Goal: Information Seeking & Learning: Learn about a topic

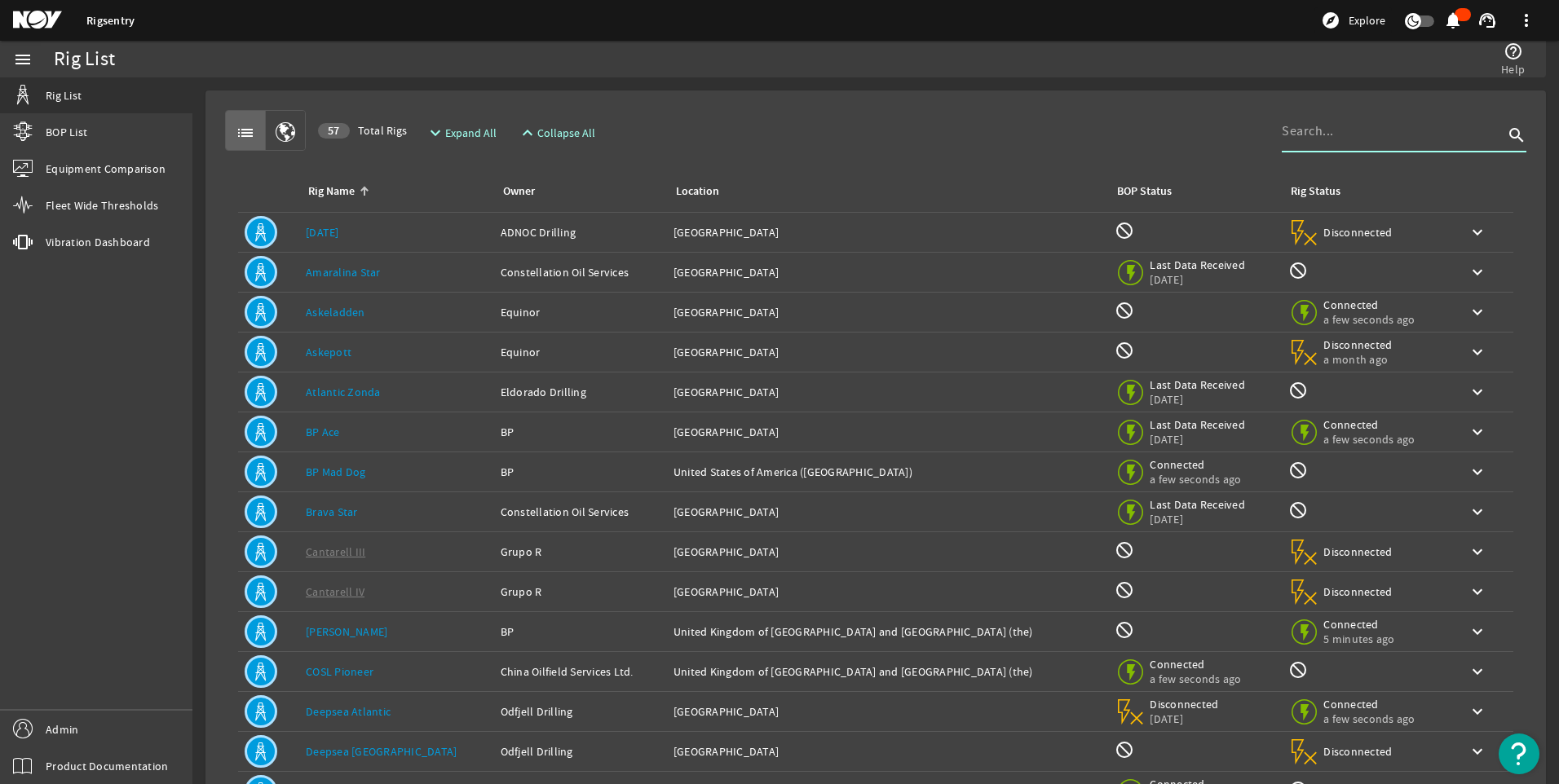
click at [1346, 138] on input at bounding box center [1393, 131] width 222 height 20
click at [1346, 138] on input "f" at bounding box center [1393, 131] width 222 height 20
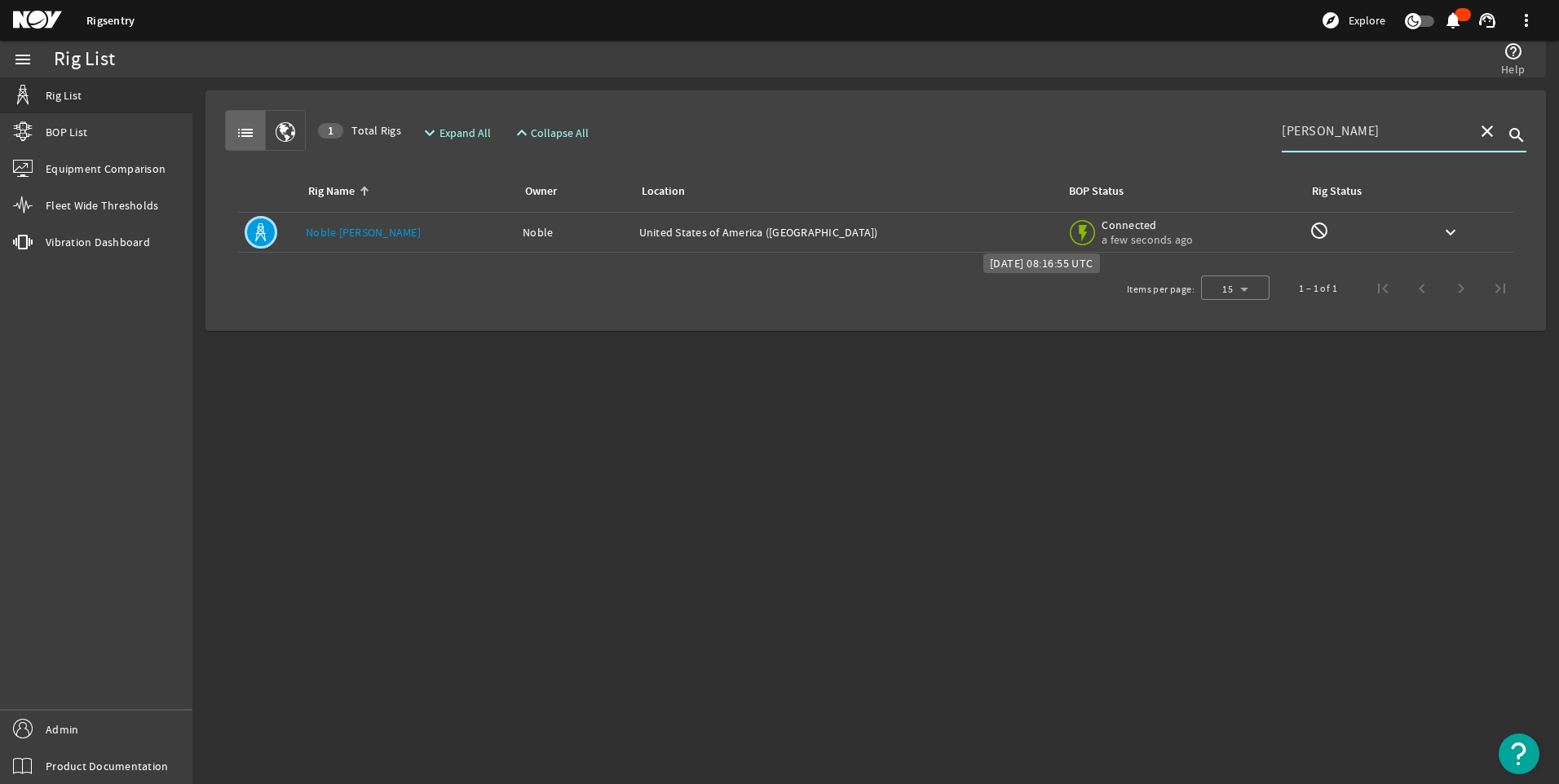
type input "[PERSON_NAME]"
click at [1102, 232] on span "a few seconds ago" at bounding box center [1148, 240] width 91 height 14
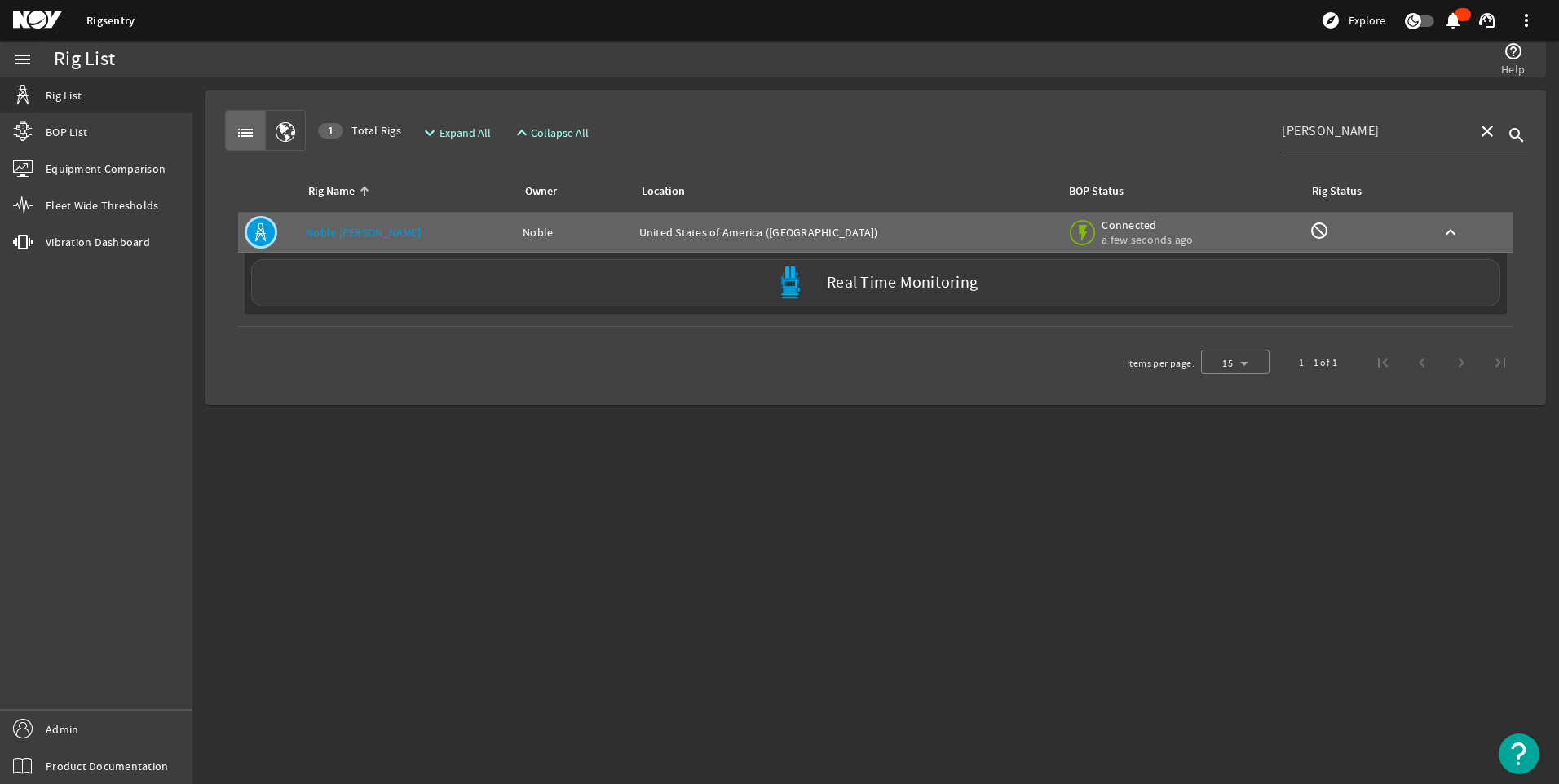
click at [838, 279] on label "Real Time Monitoring" at bounding box center [902, 282] width 151 height 17
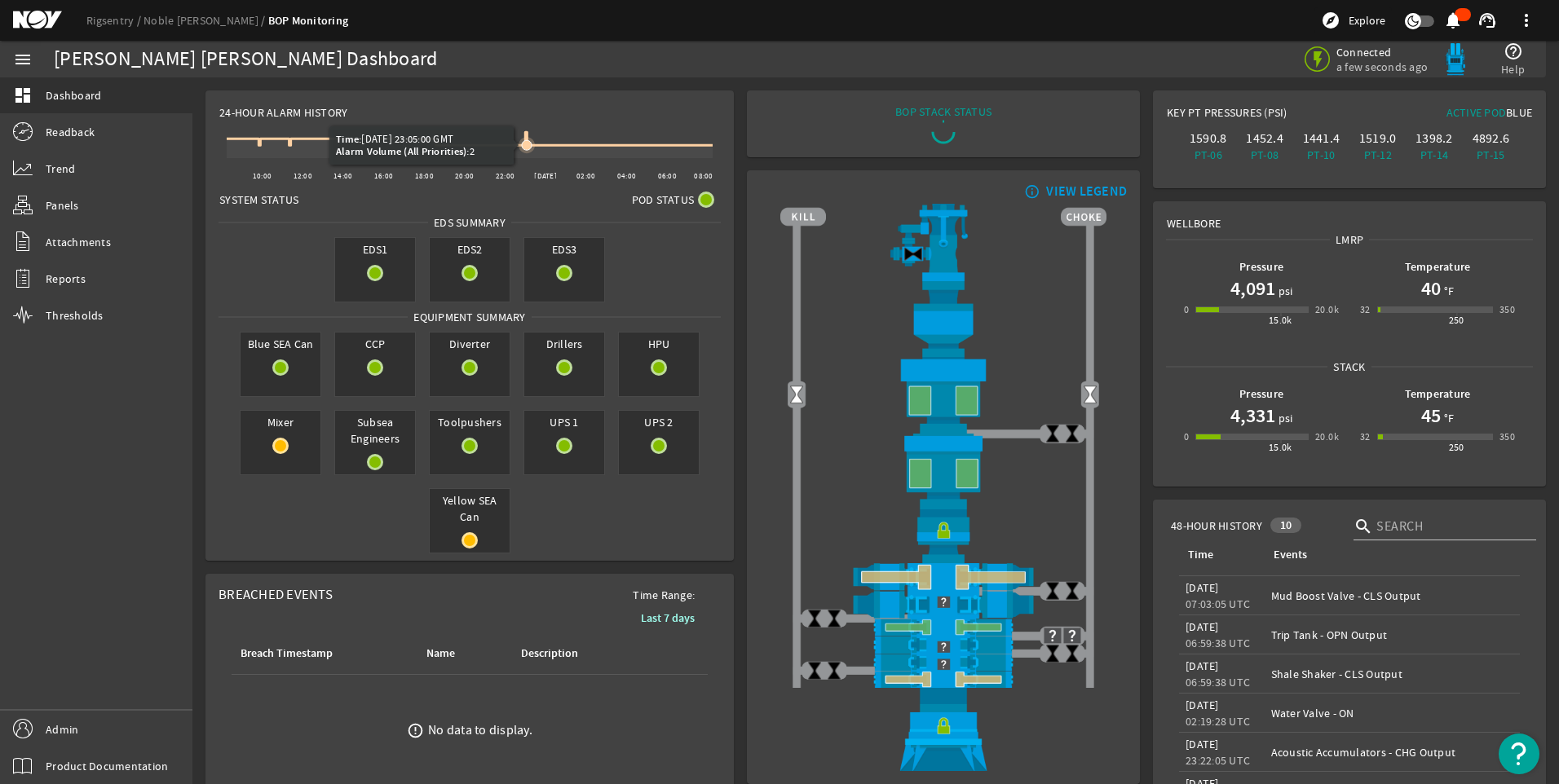
click at [528, 137] on icon at bounding box center [469, 139] width 486 height 13
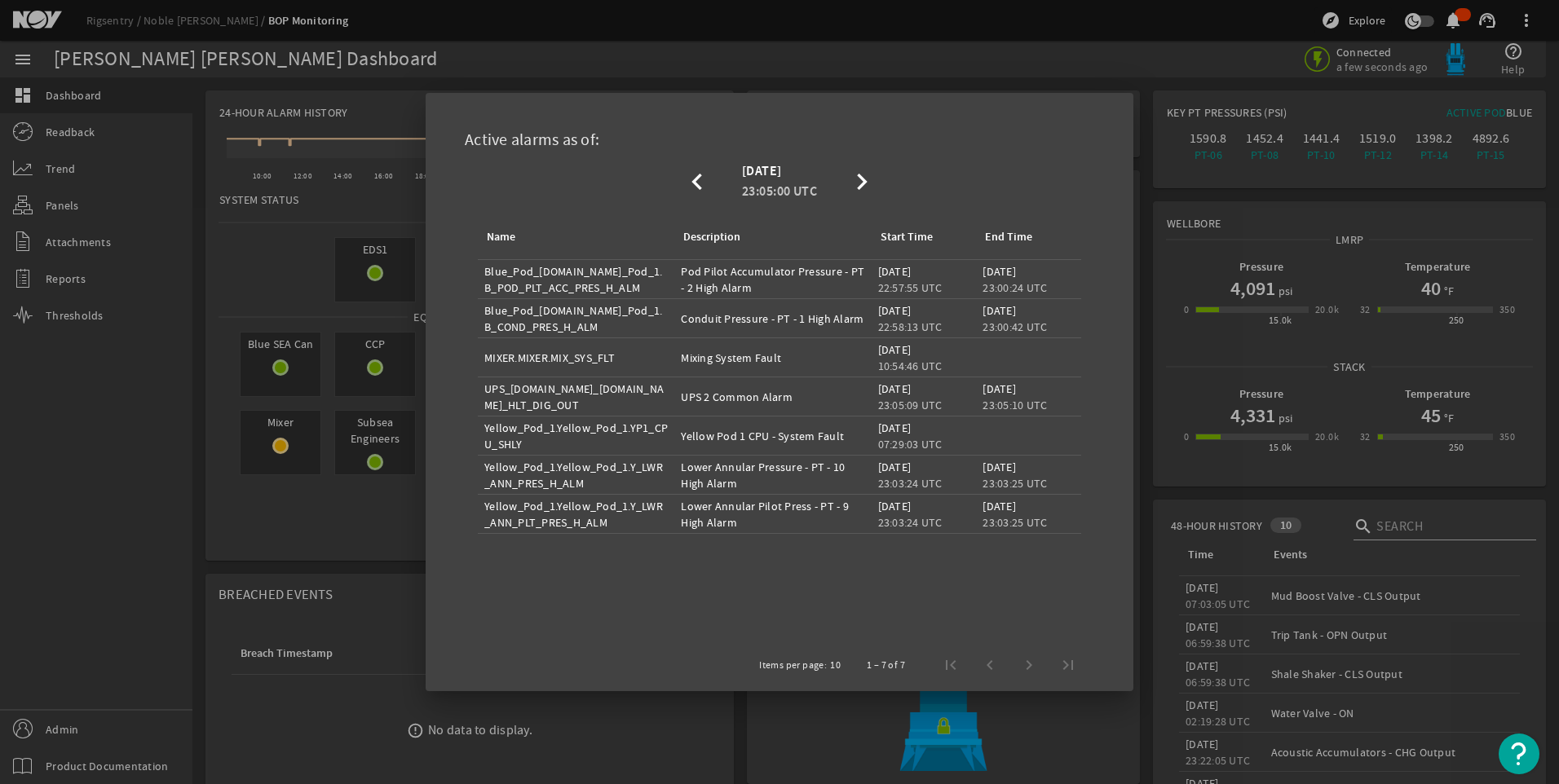
click at [333, 524] on div at bounding box center [779, 392] width 1559 height 784
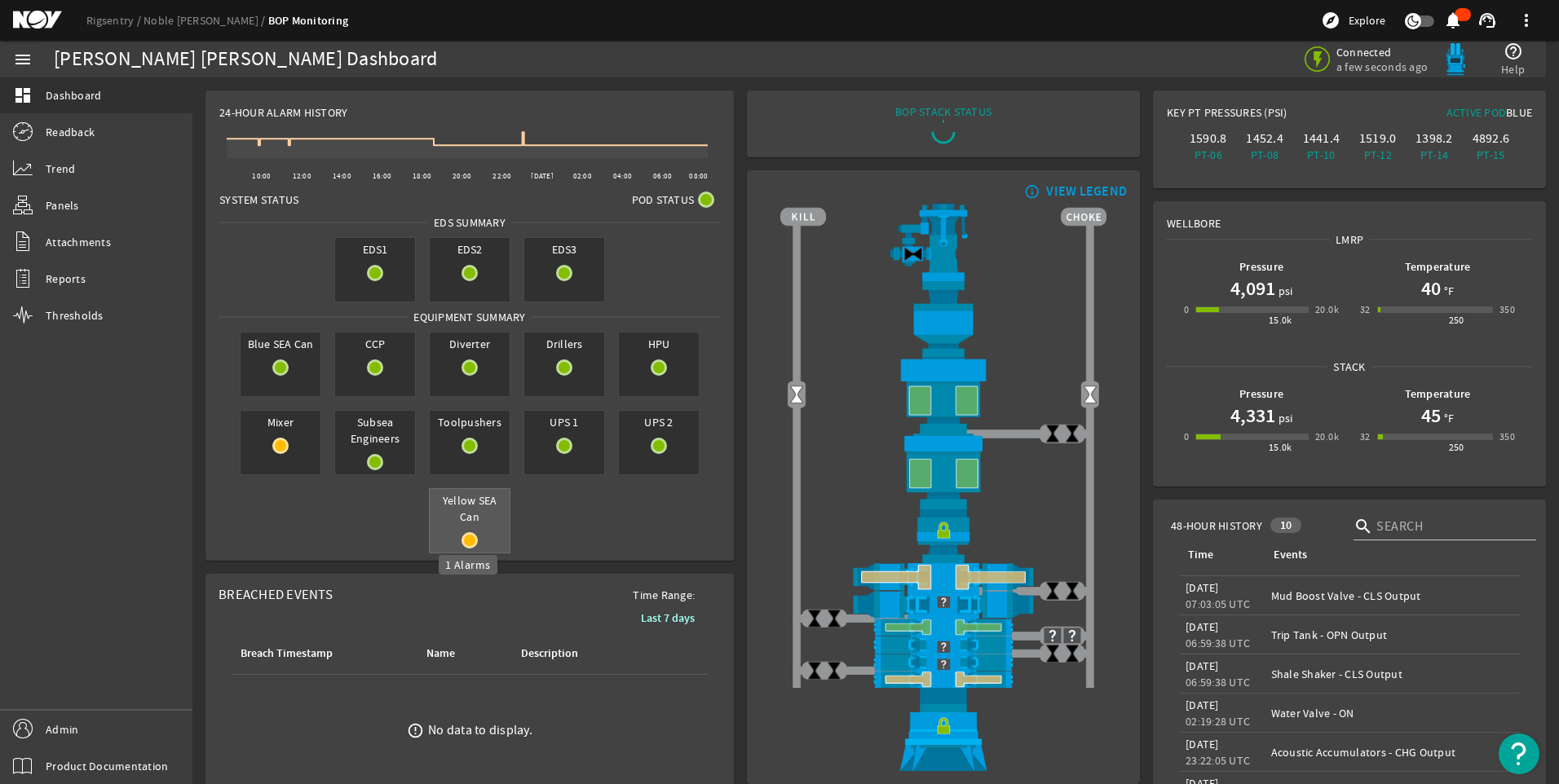
click at [464, 537] on mat-icon at bounding box center [470, 540] width 16 height 16
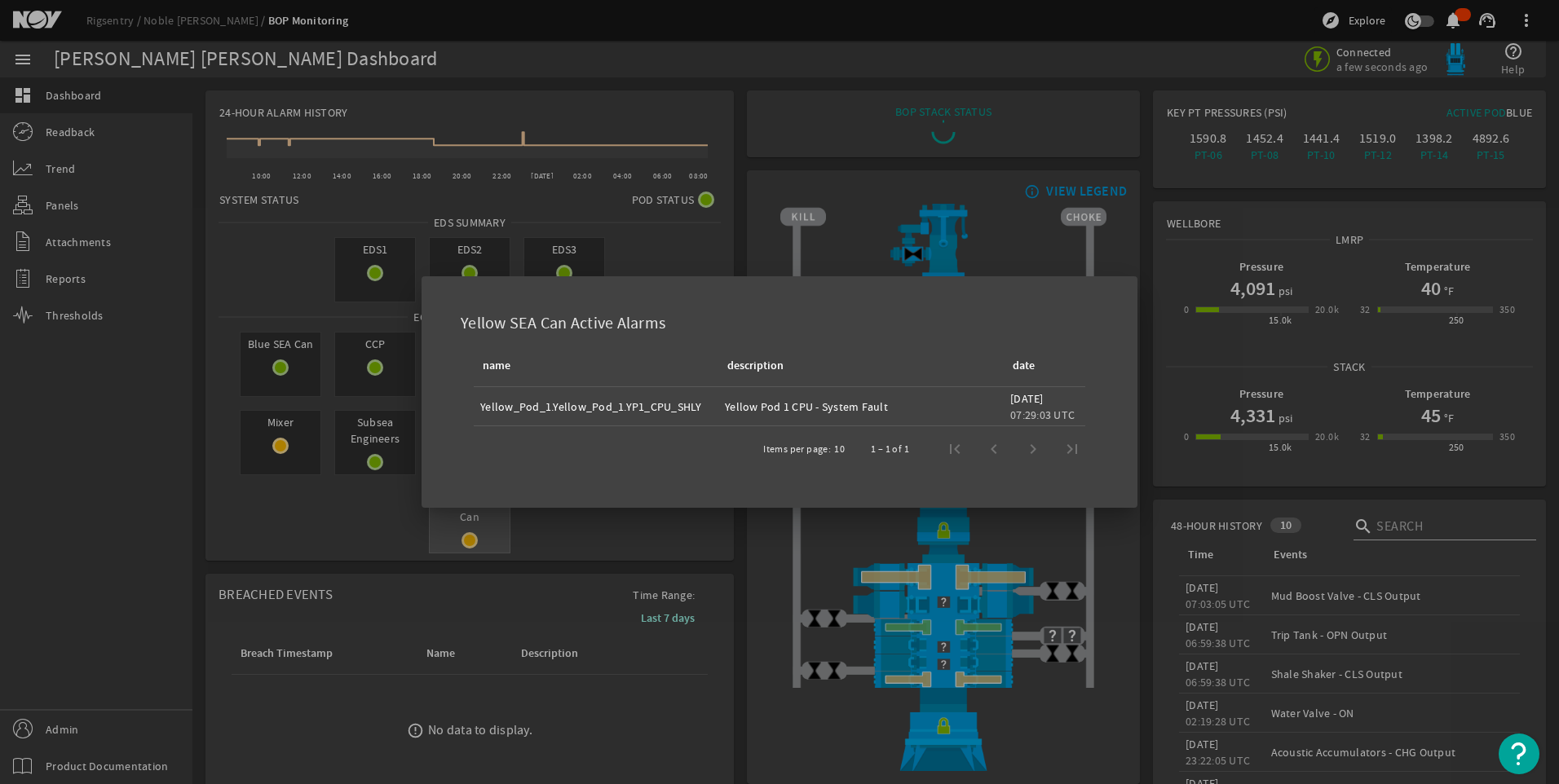
click at [464, 537] on div at bounding box center [779, 392] width 1559 height 784
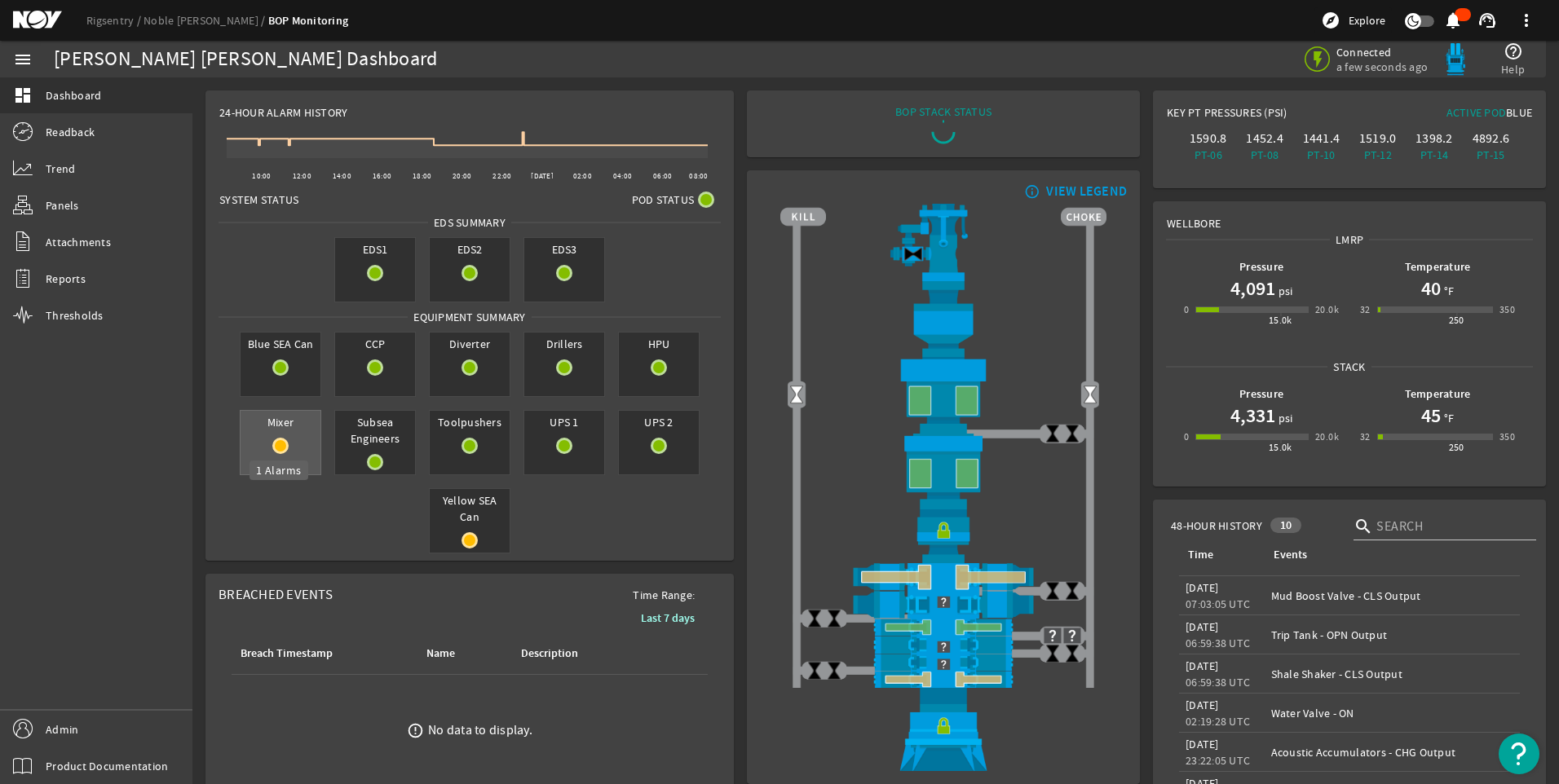
click at [282, 443] on mat-icon at bounding box center [281, 446] width 16 height 16
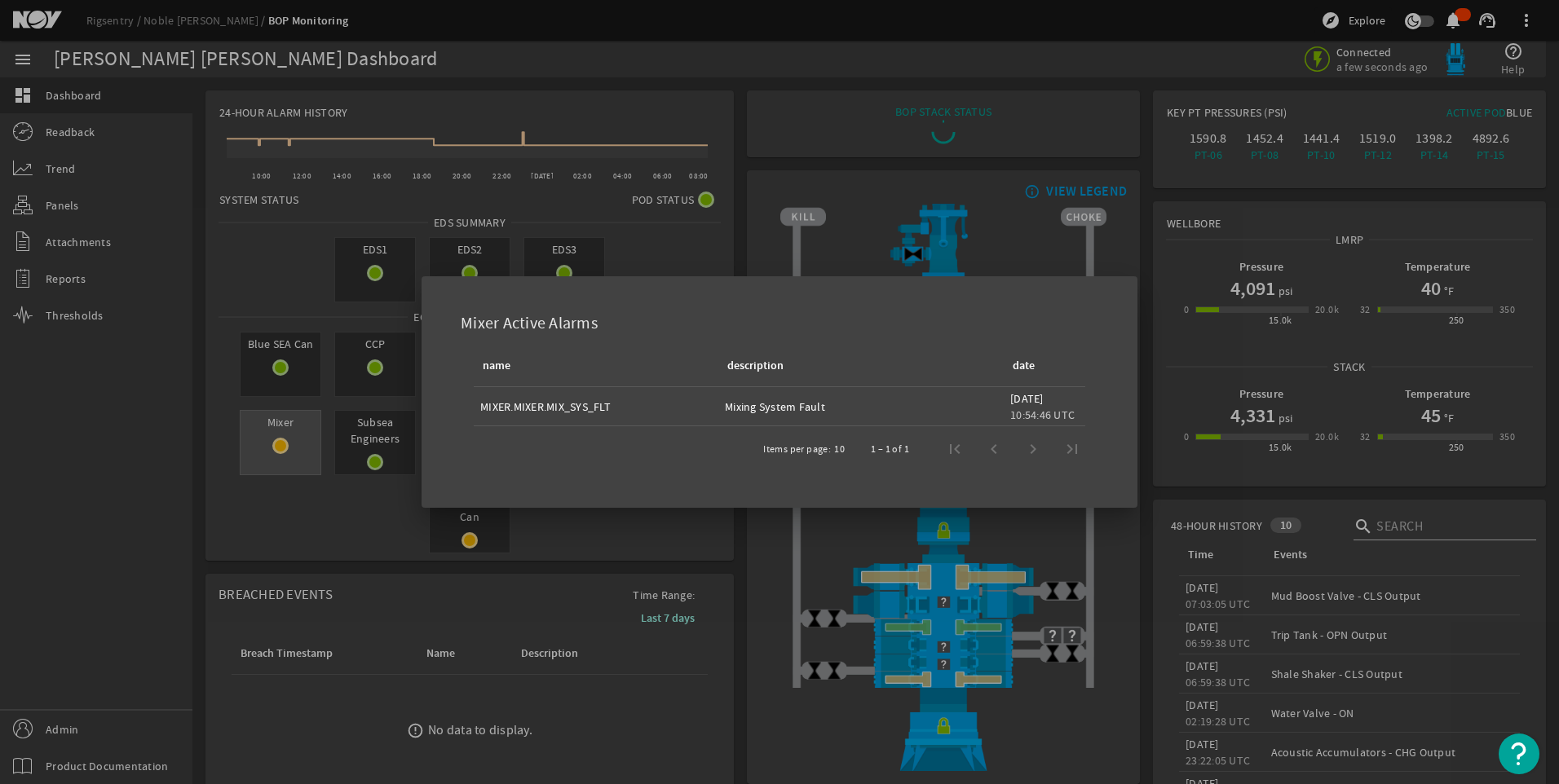
click at [282, 443] on div at bounding box center [779, 392] width 1559 height 784
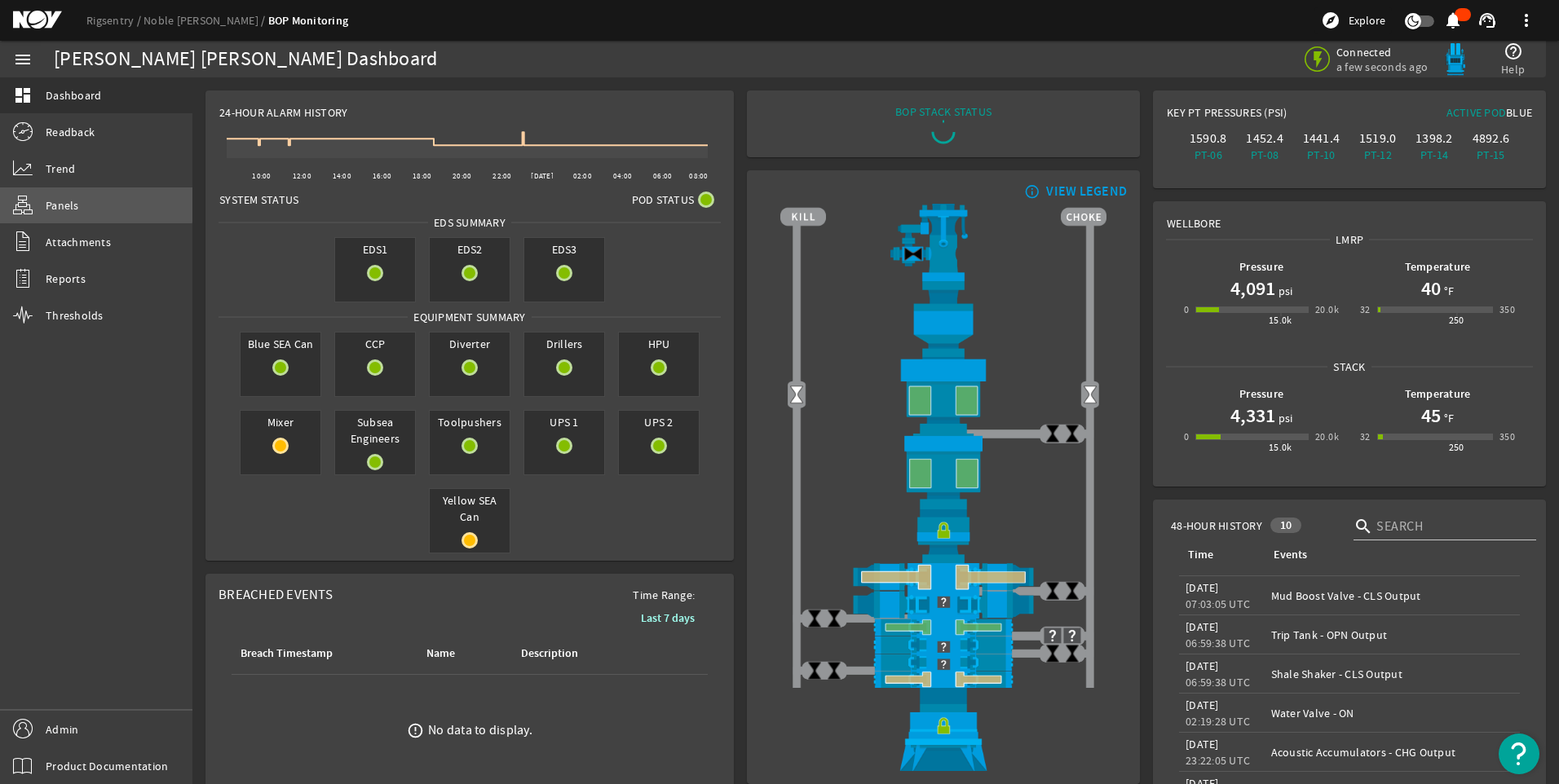
click at [91, 199] on link "Panels" at bounding box center [96, 206] width 192 height 36
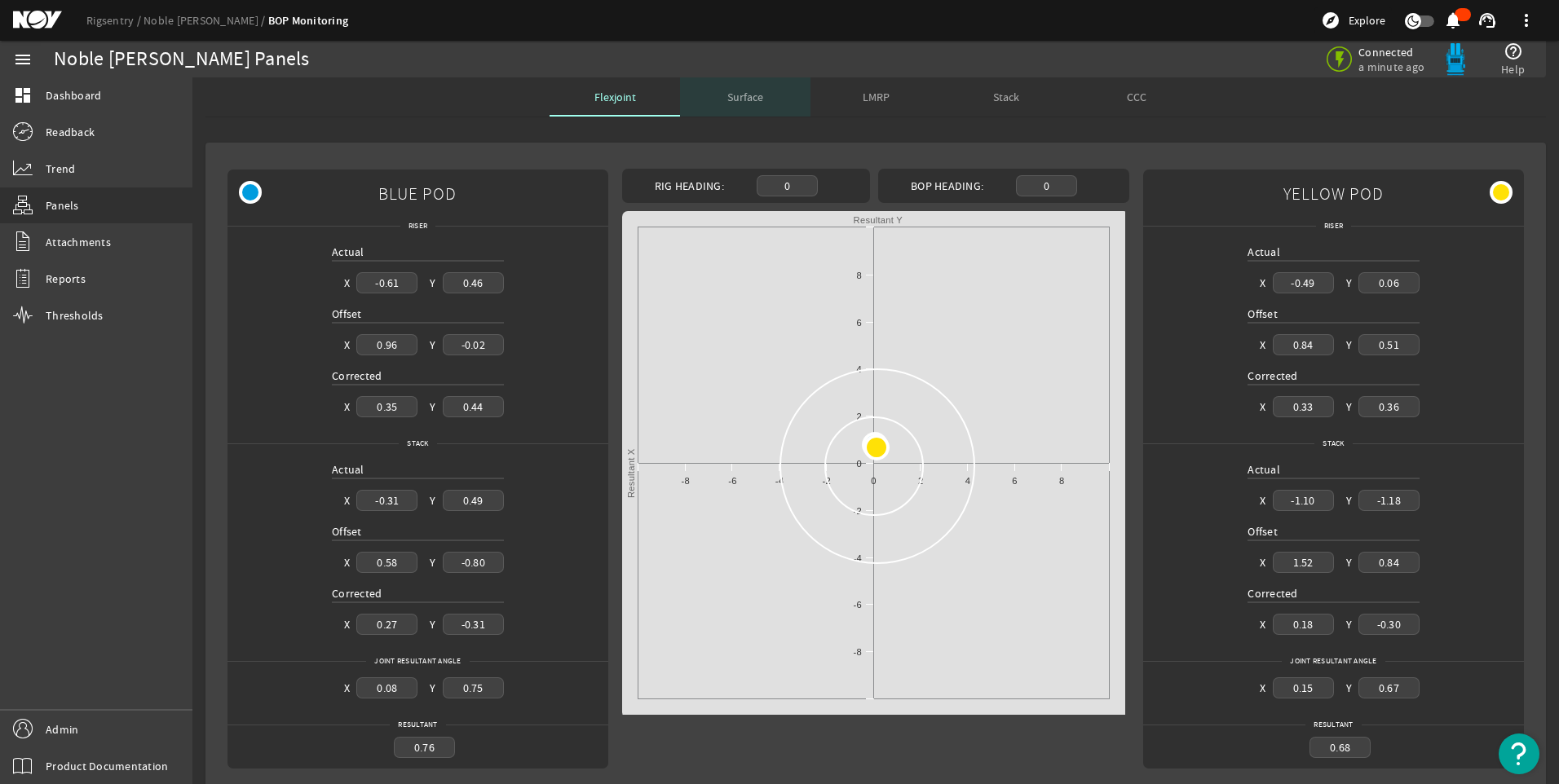
click at [744, 99] on span "Surface" at bounding box center [745, 97] width 36 height 12
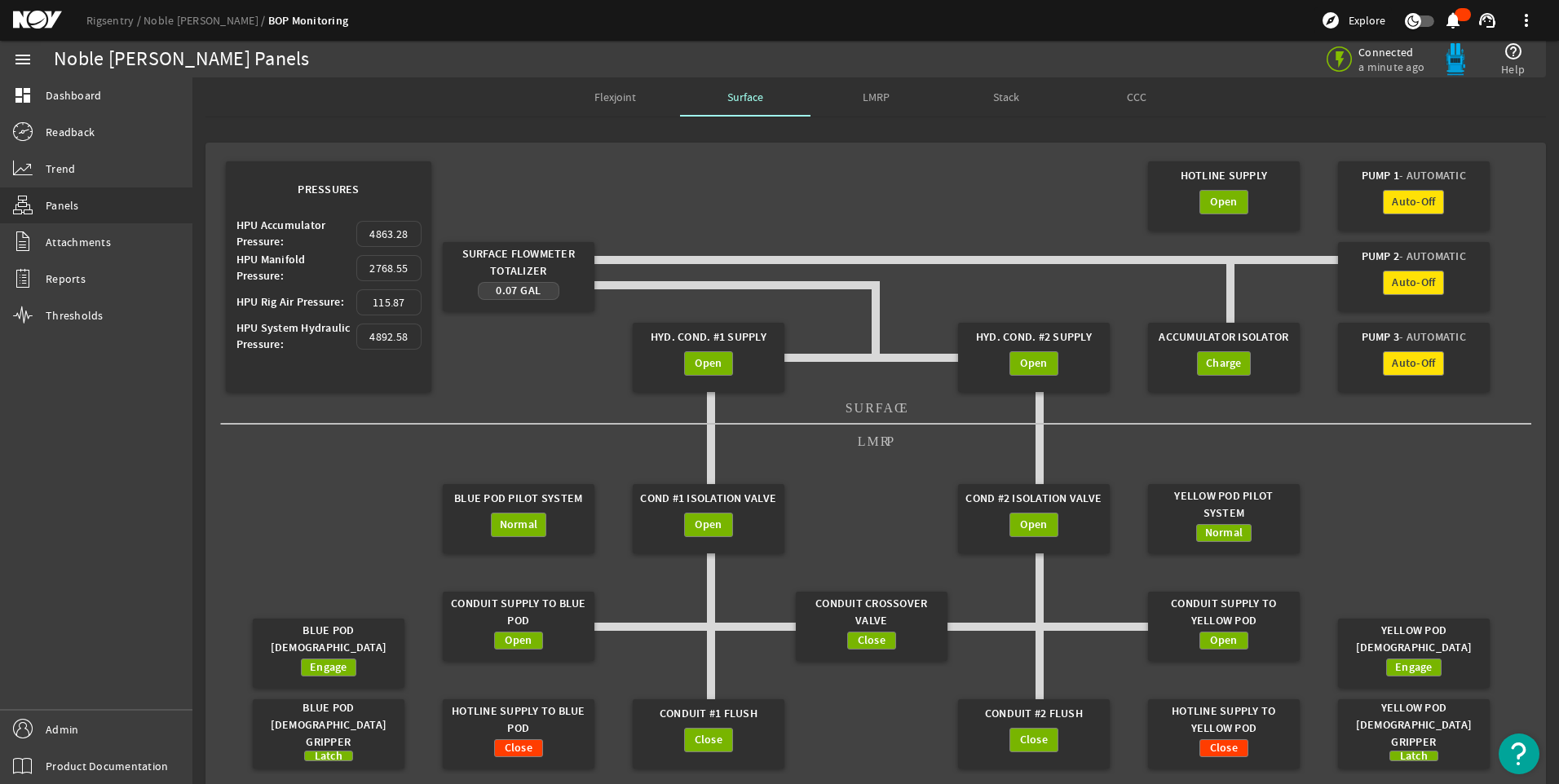
scroll to position [16, 0]
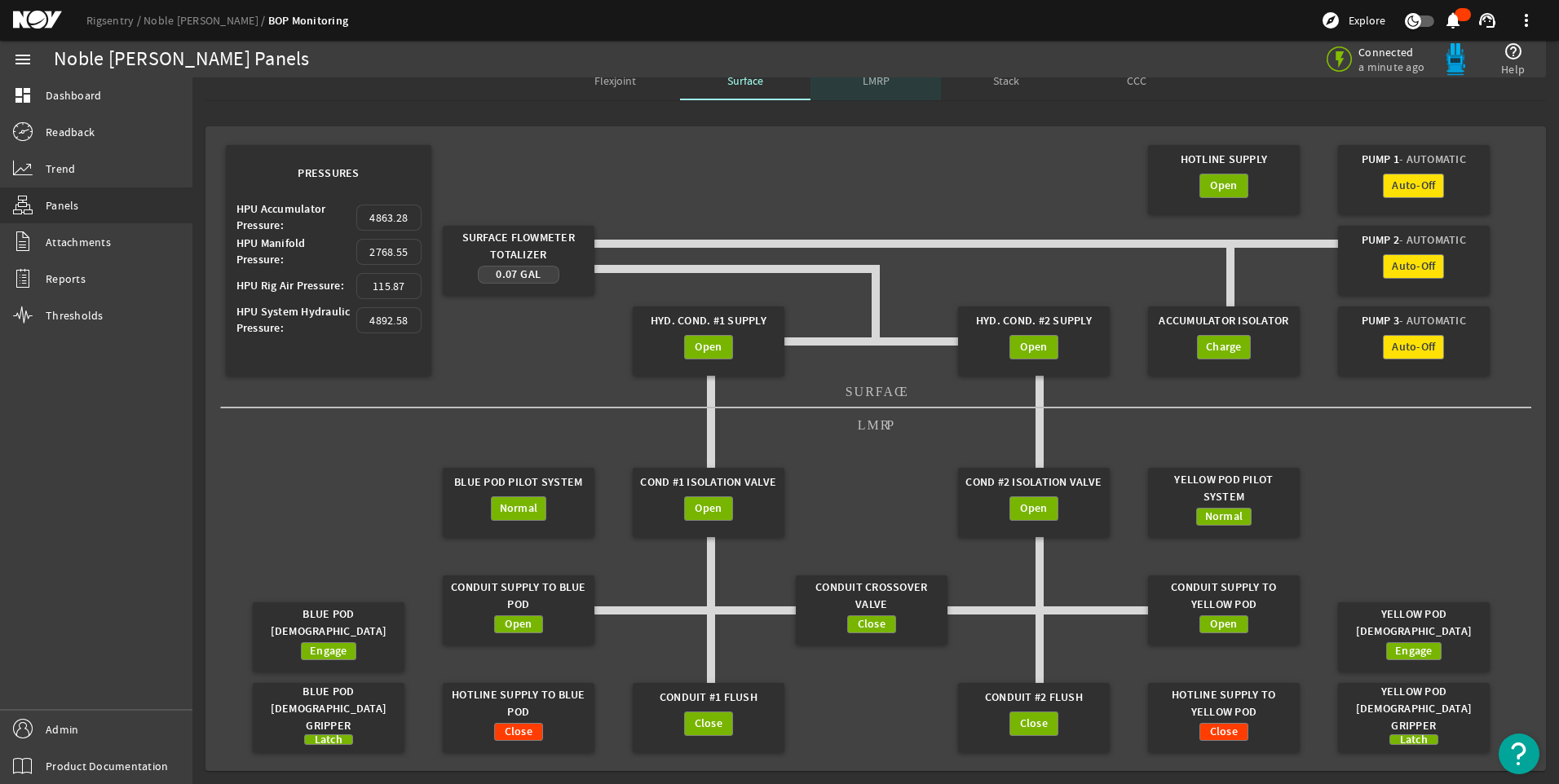
click at [874, 92] on span "LMRP" at bounding box center [877, 80] width 27 height 39
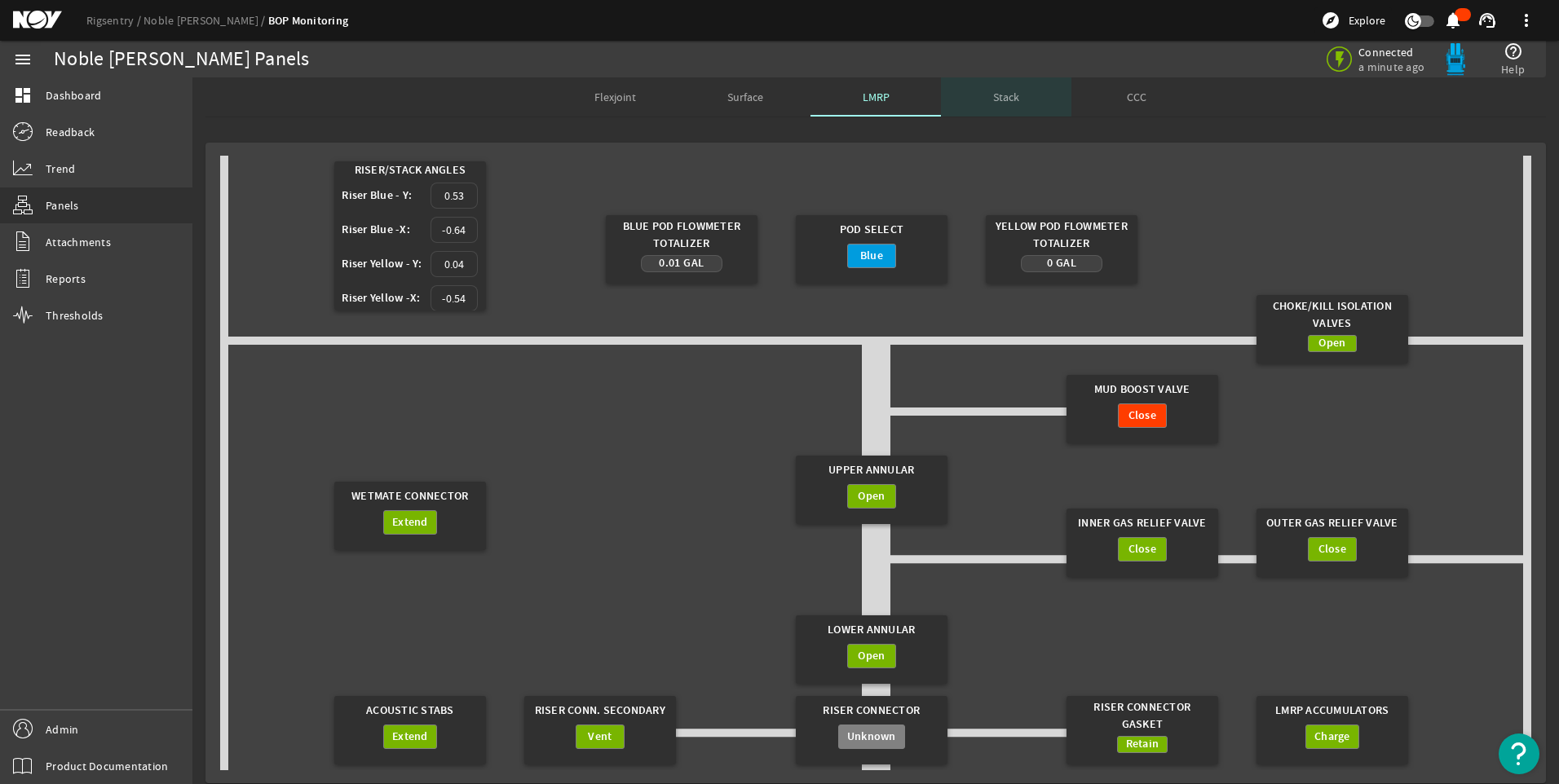
click at [994, 98] on span "Stack" at bounding box center [1006, 97] width 26 height 12
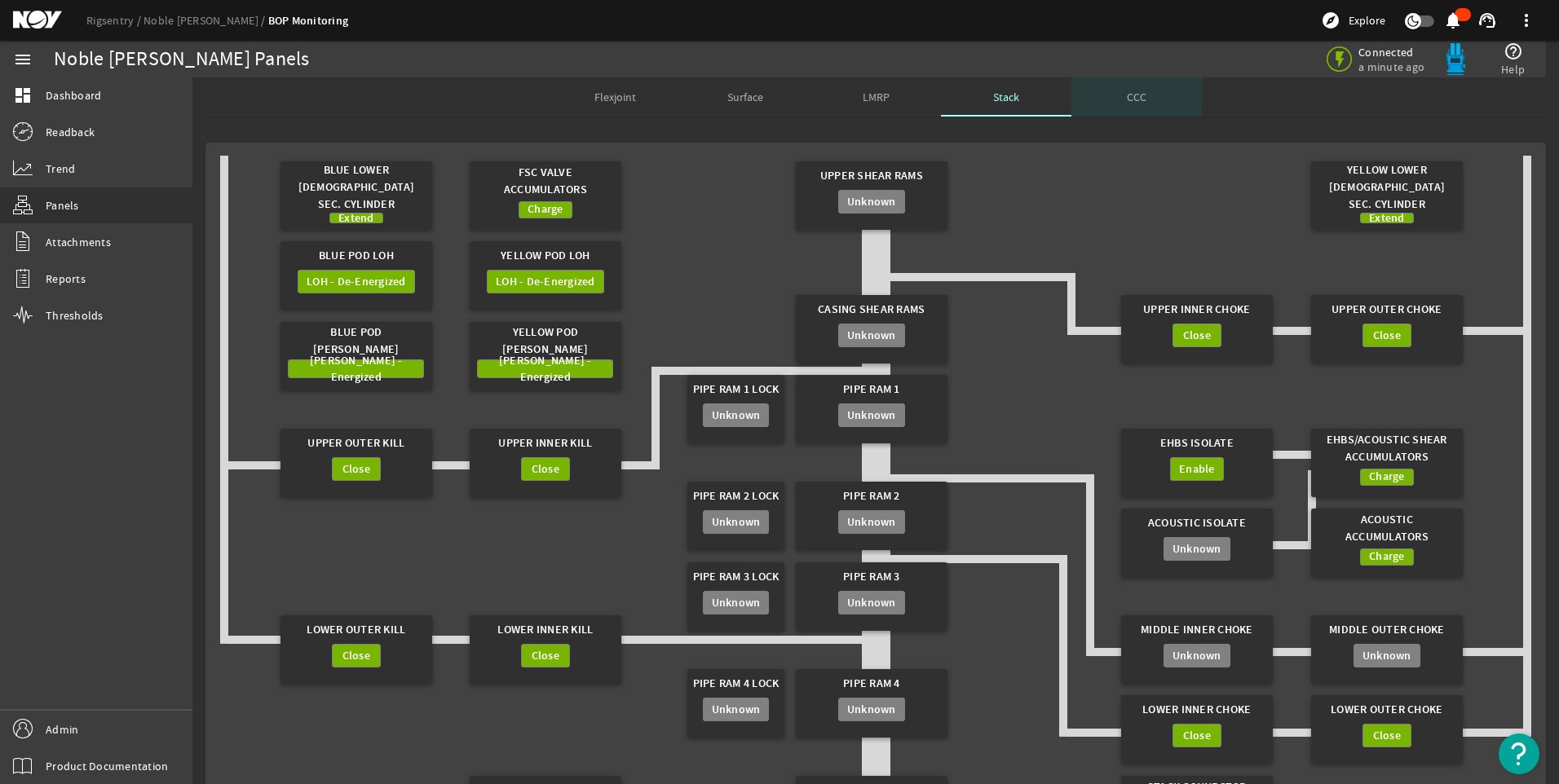
click at [1135, 97] on span "CCC" at bounding box center [1137, 97] width 20 height 12
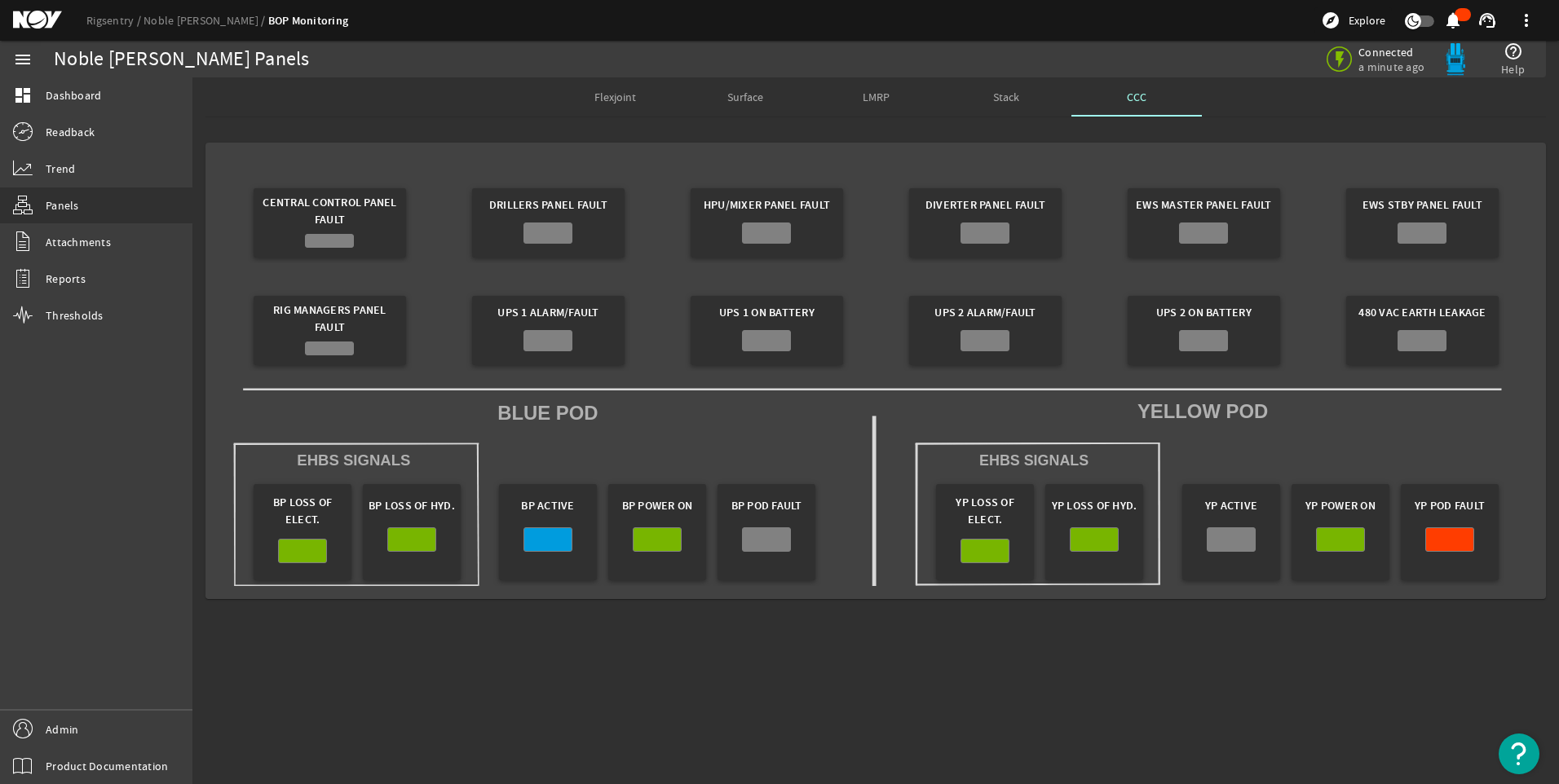
click at [1454, 539] on div at bounding box center [1450, 539] width 49 height 24
click at [754, 97] on span "Surface" at bounding box center [745, 97] width 36 height 12
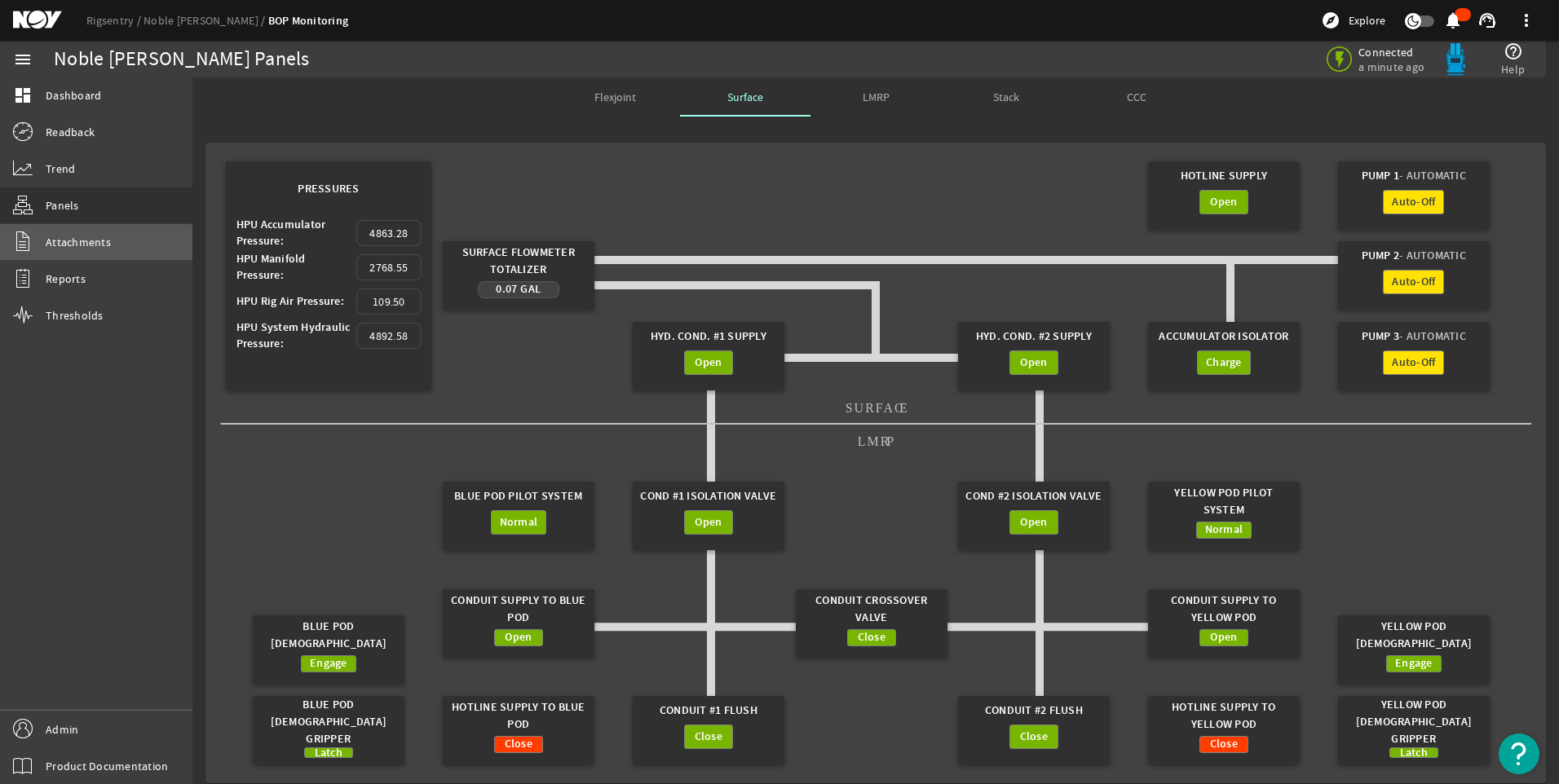
click at [81, 245] on span "Attachments" at bounding box center [78, 242] width 65 height 16
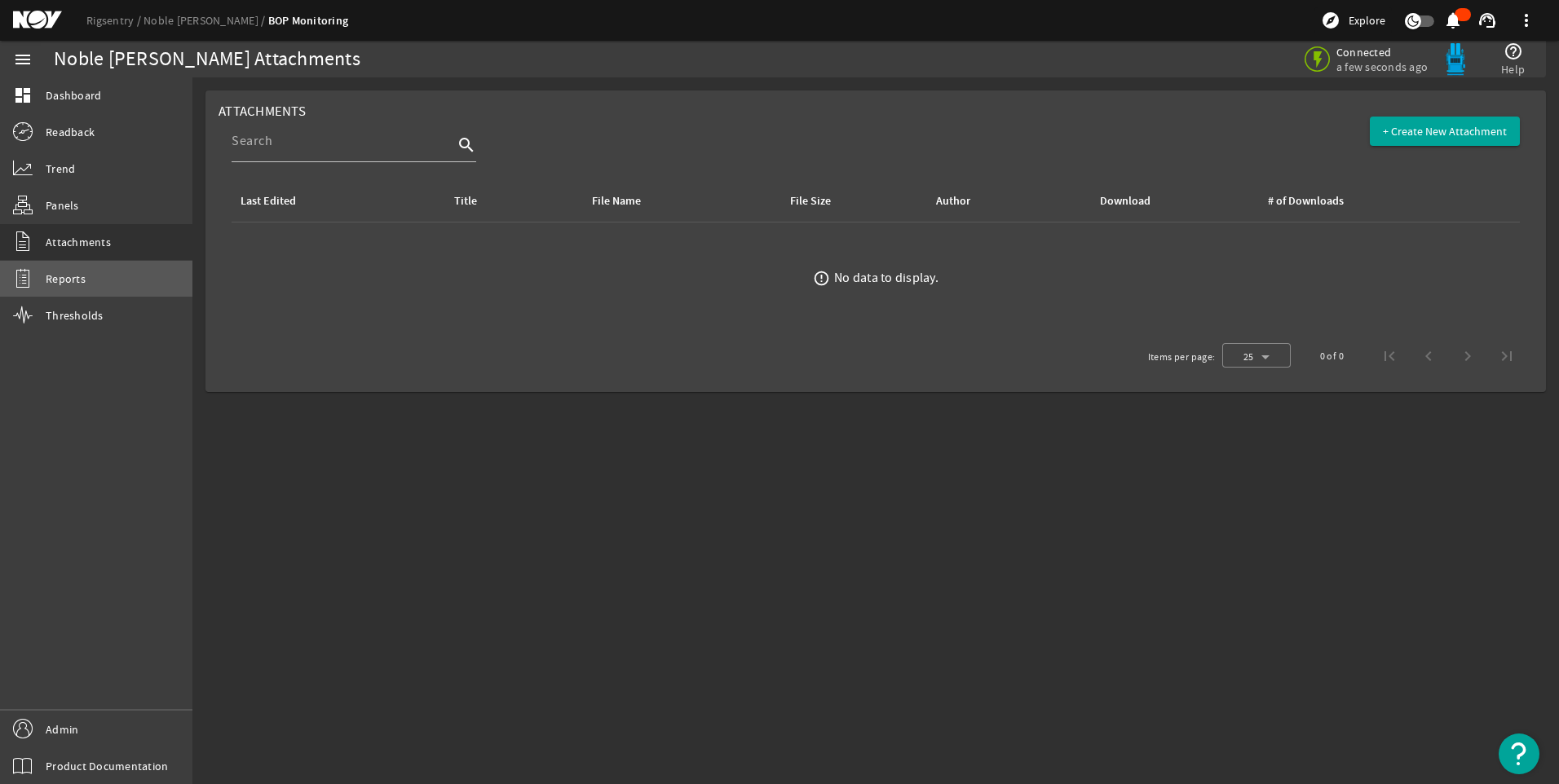
click at [77, 291] on link "Reports" at bounding box center [96, 279] width 192 height 36
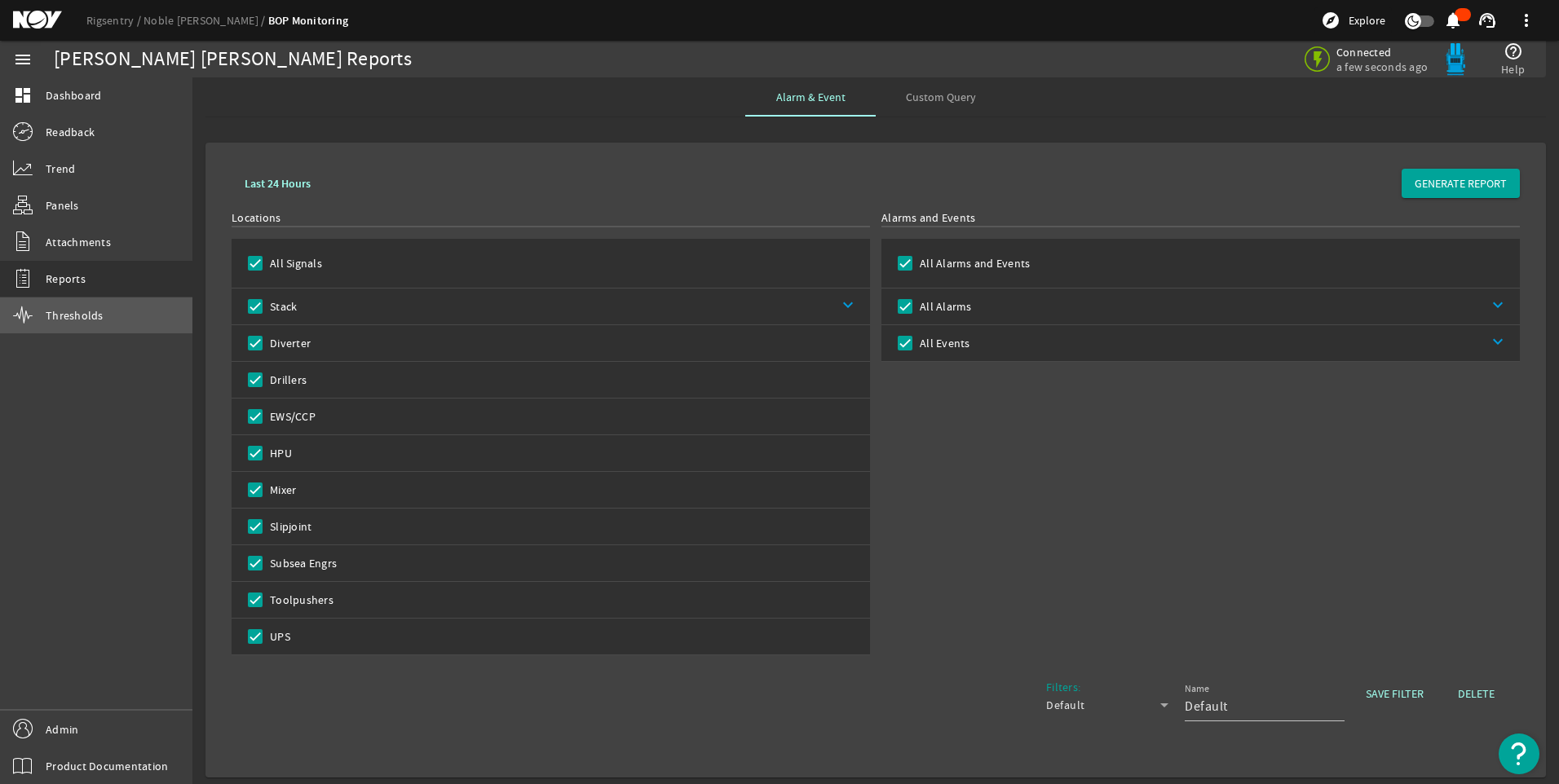
click at [85, 300] on link "Thresholds" at bounding box center [96, 316] width 192 height 36
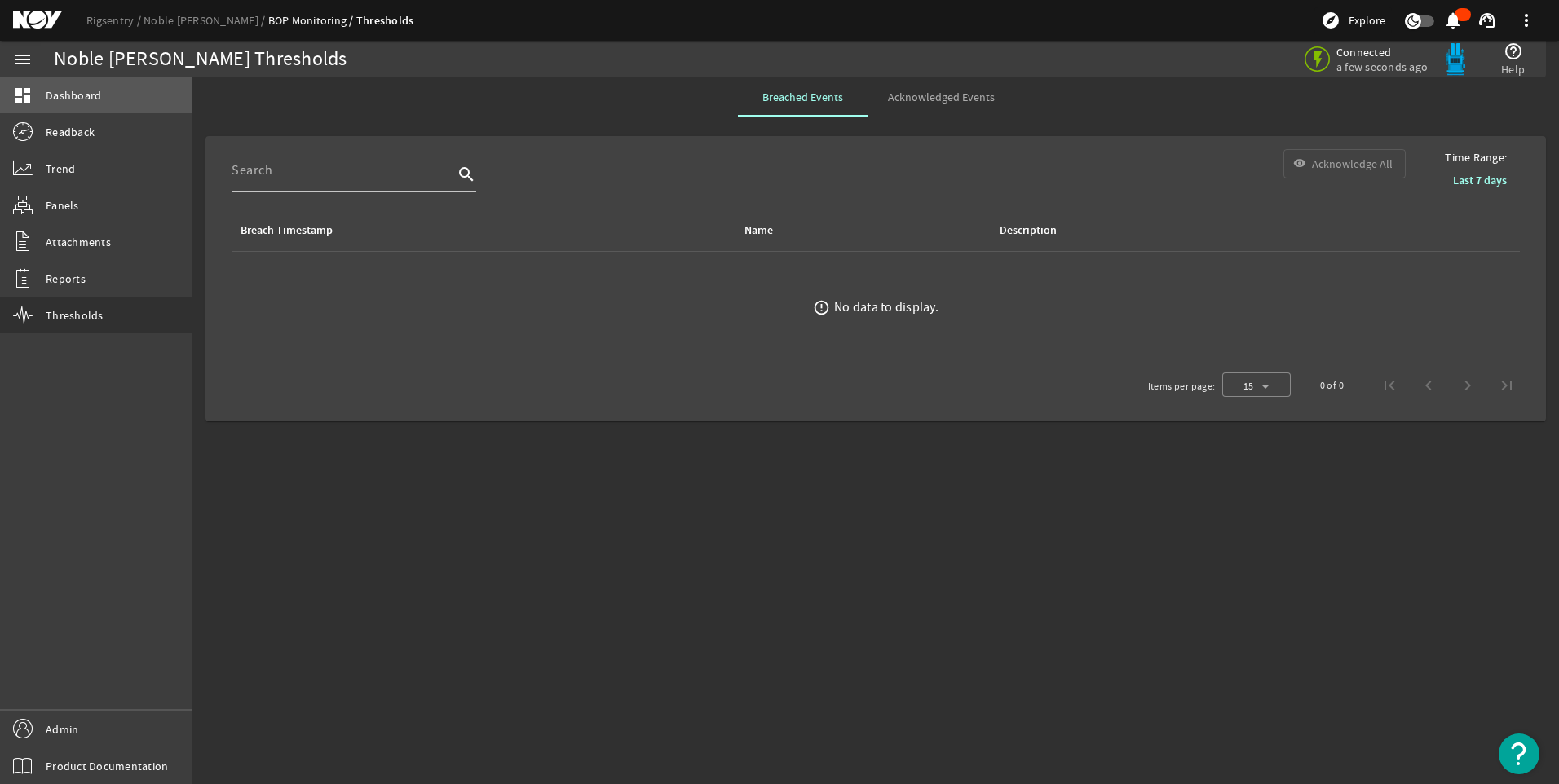
click at [81, 96] on span "Dashboard" at bounding box center [73, 96] width 55 height 16
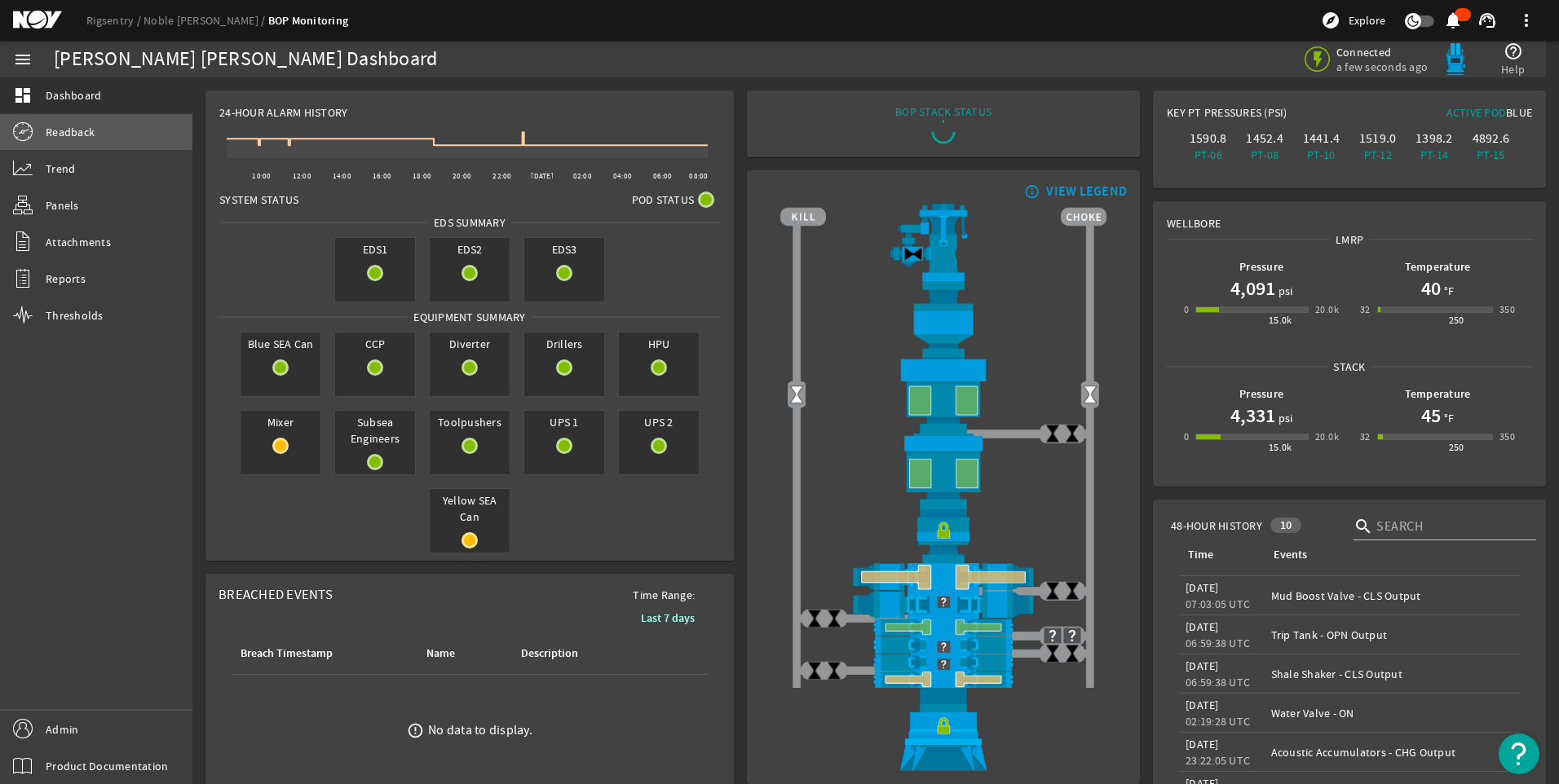
click at [90, 130] on span "Readback" at bounding box center [70, 132] width 49 height 16
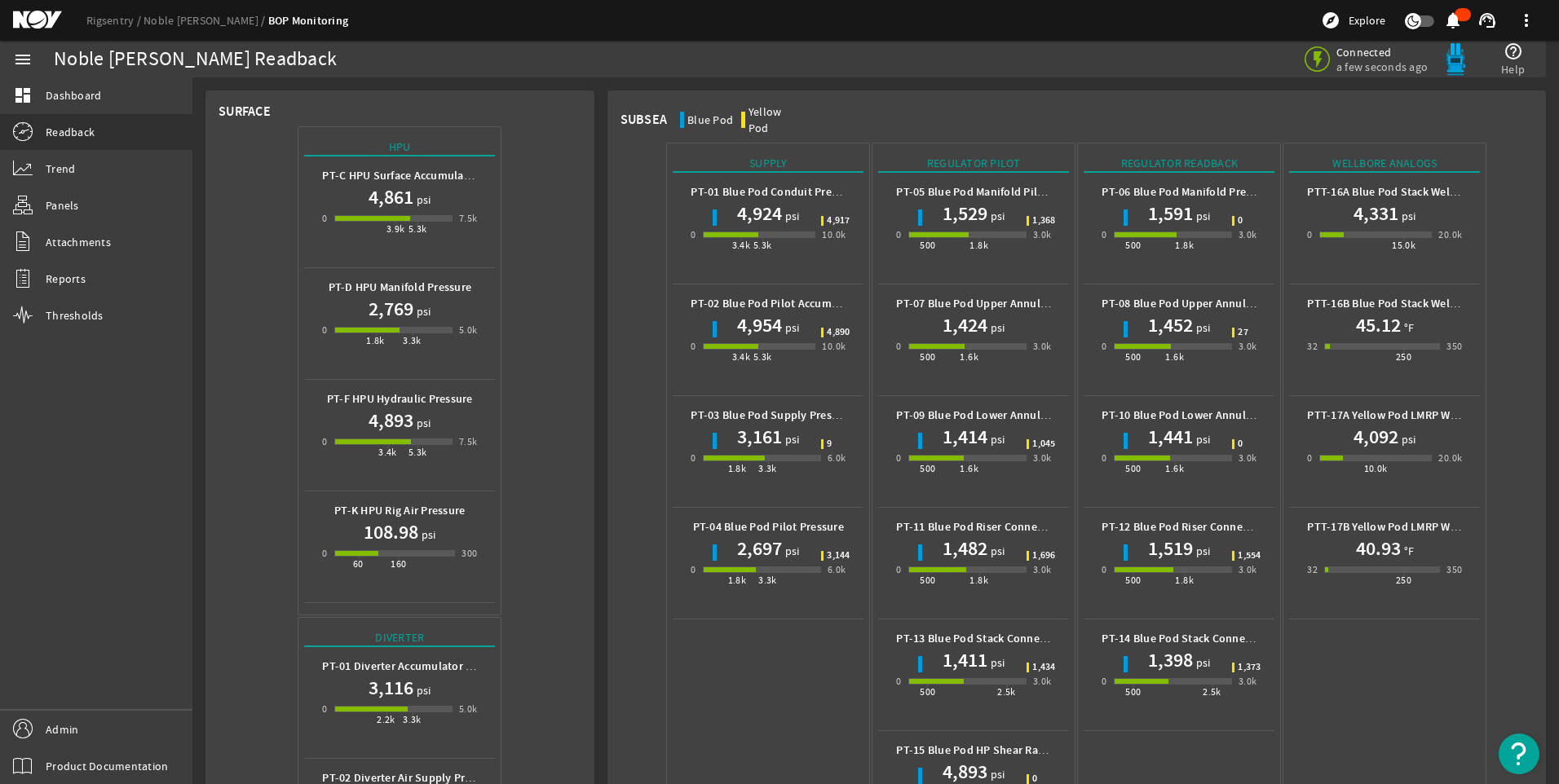
click at [394, 201] on h1 "4,861" at bounding box center [391, 197] width 45 height 26
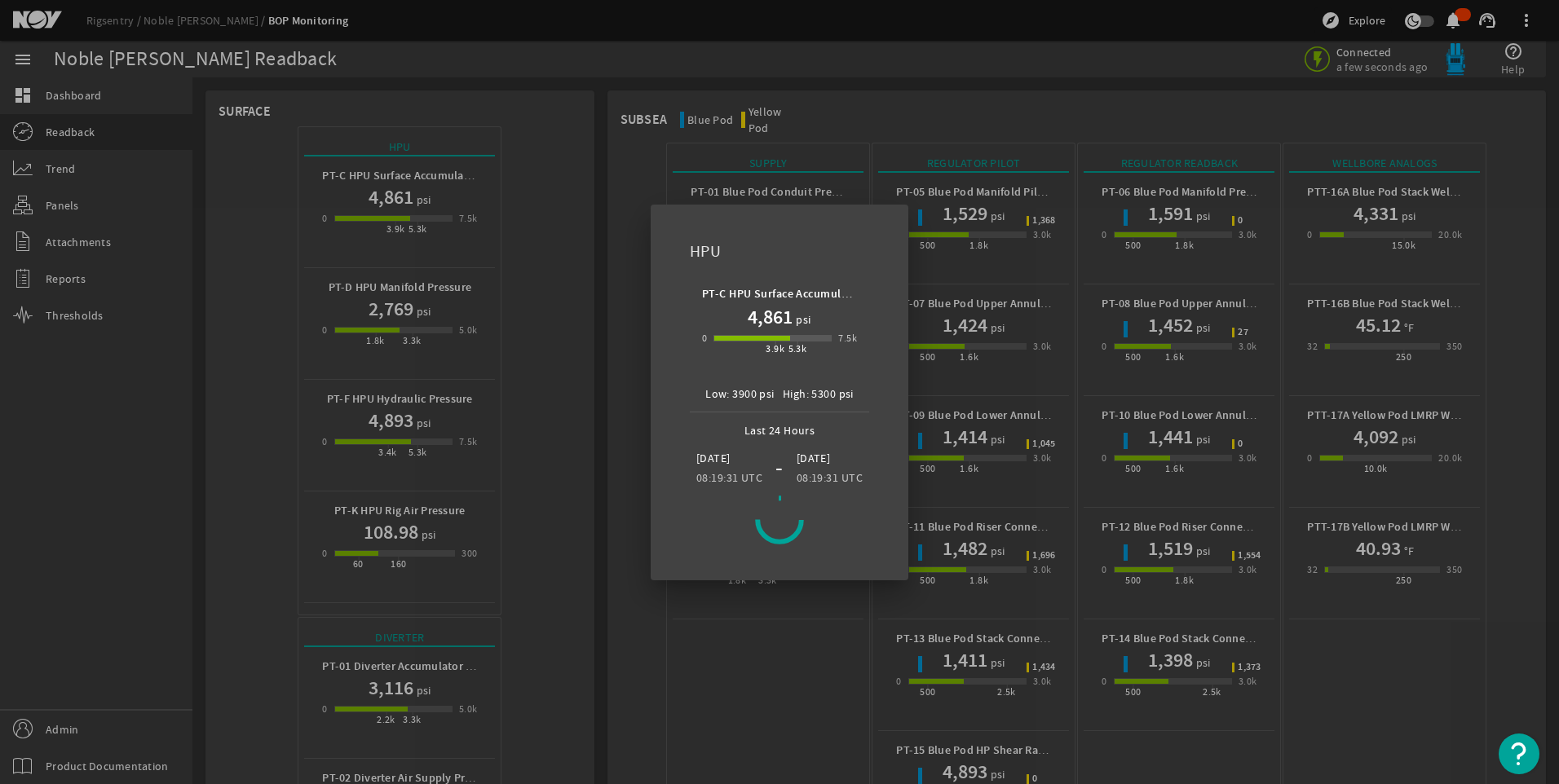
click at [394, 201] on div at bounding box center [779, 392] width 1559 height 784
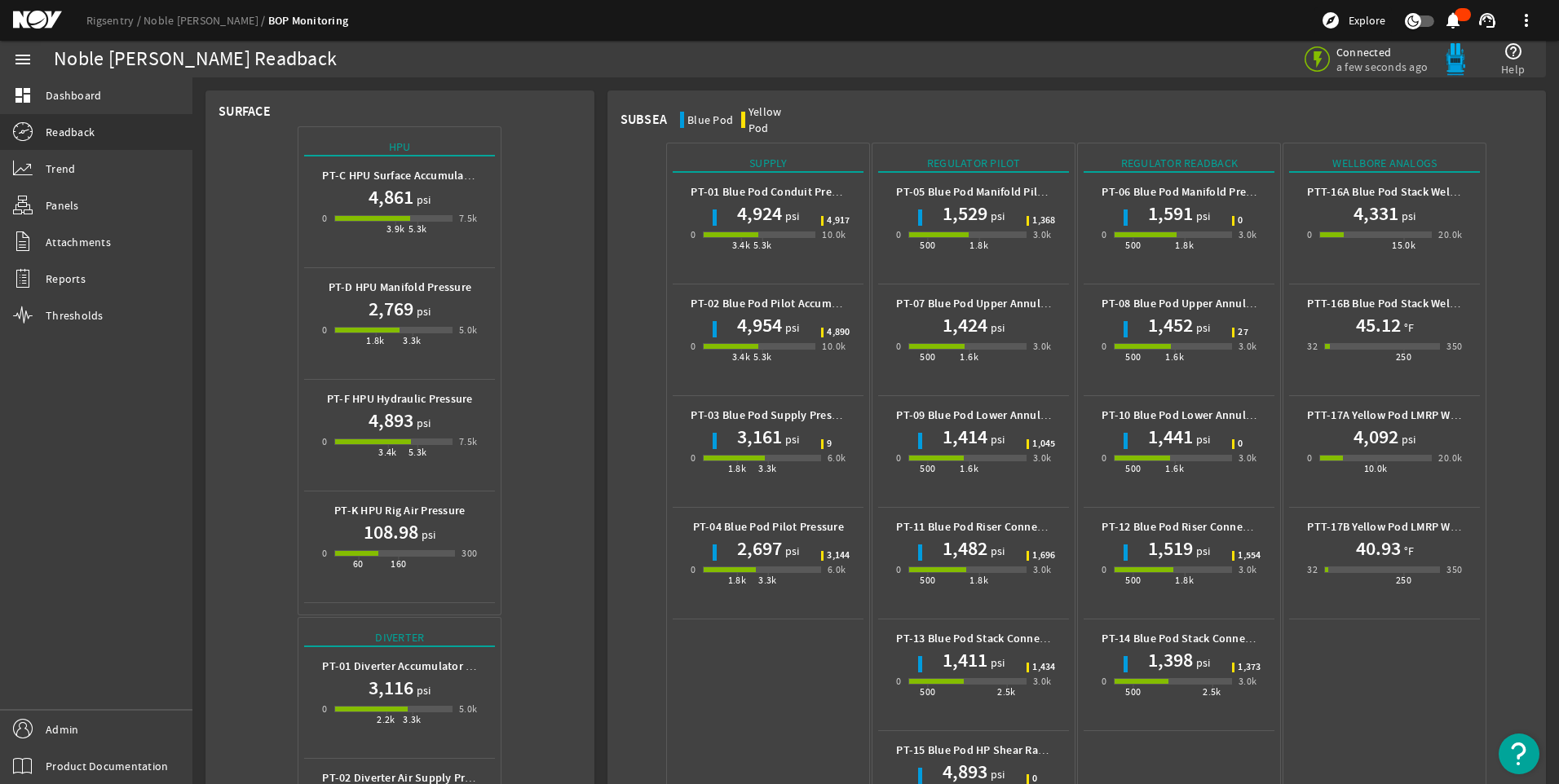
click at [394, 201] on h1 "4,861" at bounding box center [391, 197] width 45 height 26
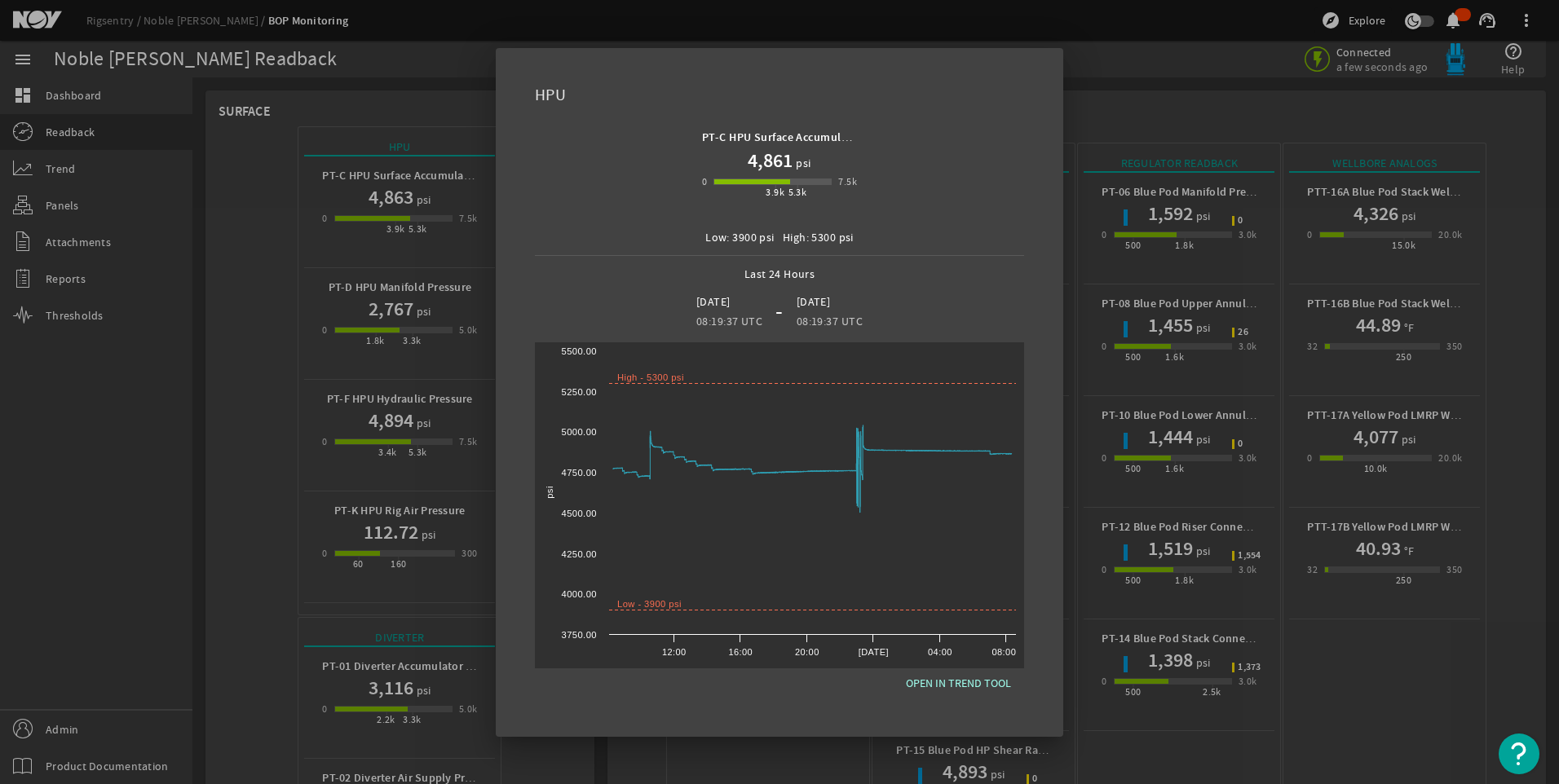
click at [1162, 135] on div at bounding box center [779, 392] width 1559 height 784
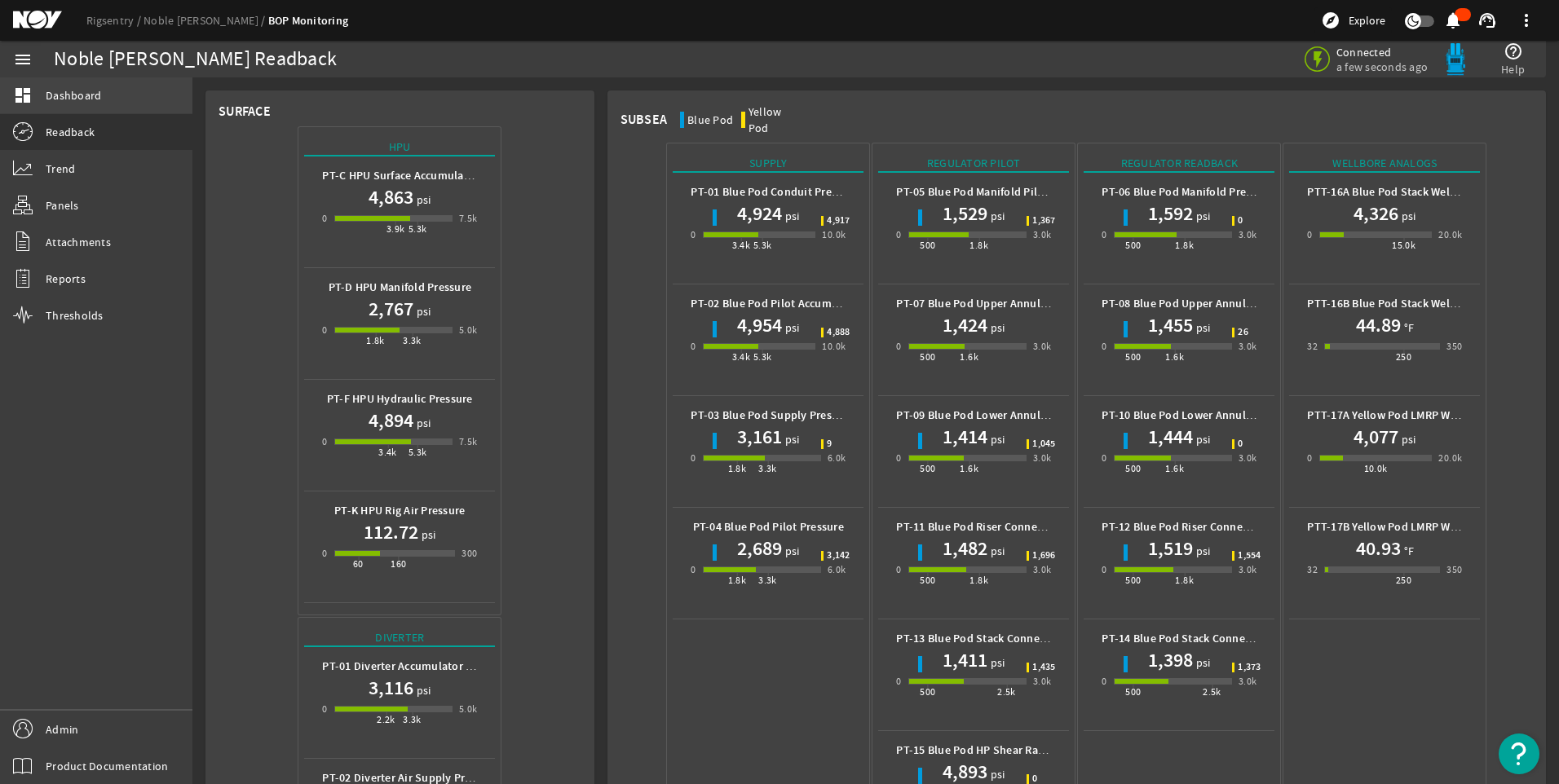
click at [91, 85] on link "dashboard Dashboard" at bounding box center [96, 96] width 192 height 36
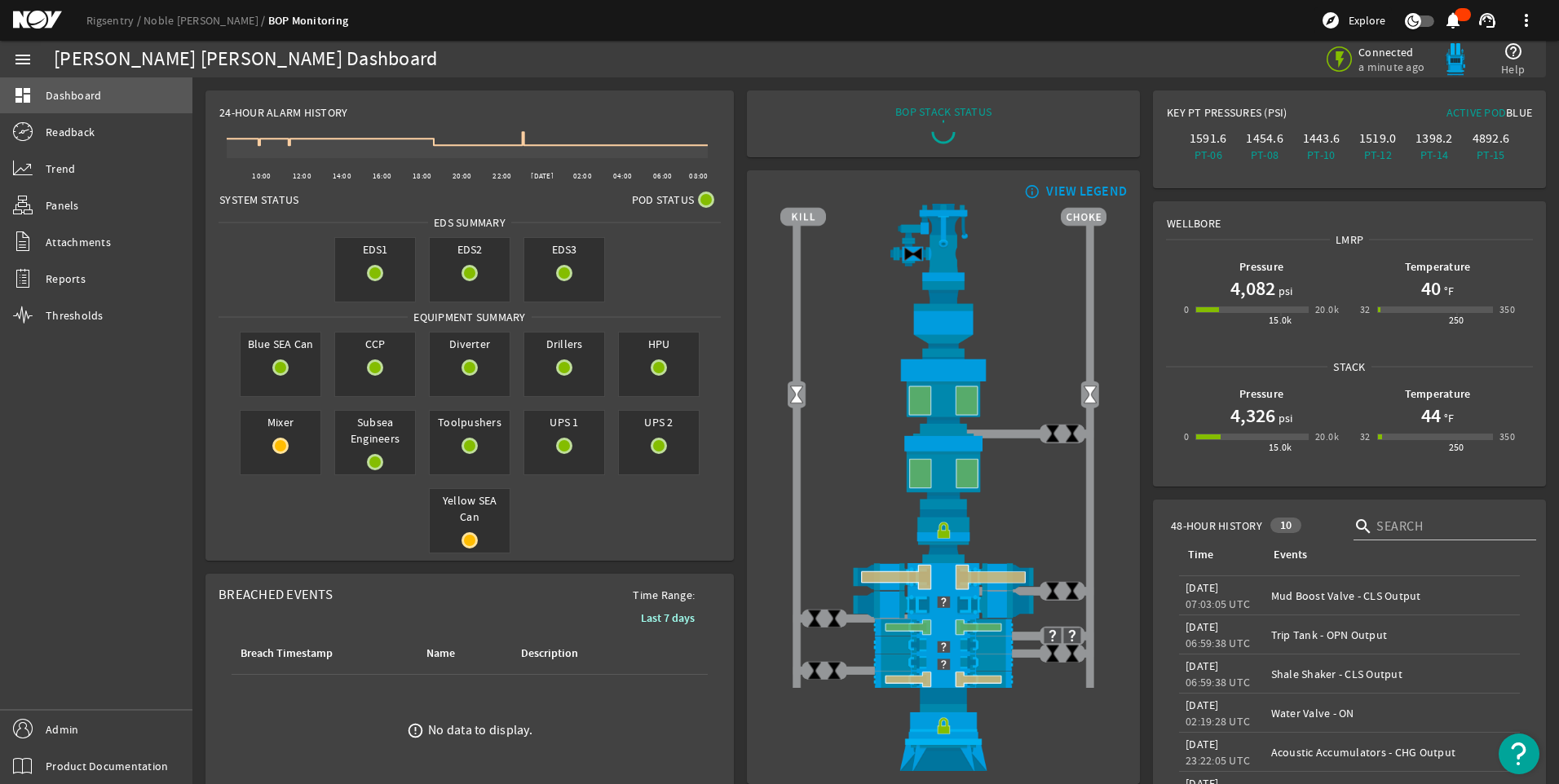
click at [91, 85] on link "dashboard Dashboard" at bounding box center [96, 96] width 192 height 36
